Goal: Navigation & Orientation: Find specific page/section

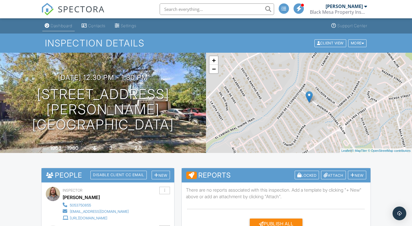
click at [57, 25] on div "Dashboard" at bounding box center [62, 25] width 22 height 5
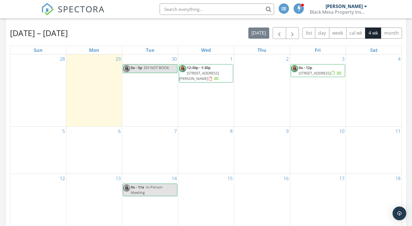
scroll to position [221, 0]
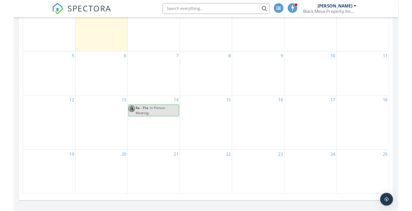
scroll to position [159, 0]
